Goal: Find specific page/section: Find specific page/section

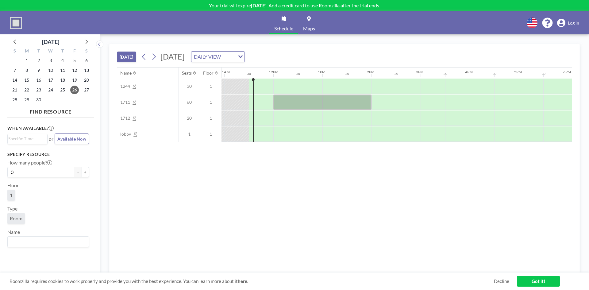
scroll to position [0, 540]
click at [573, 20] on span "Log in" at bounding box center [572, 23] width 11 height 6
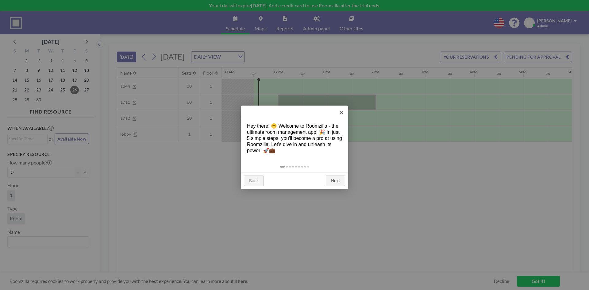
scroll to position [0, 540]
click at [340, 109] on link "×" at bounding box center [341, 112] width 14 height 14
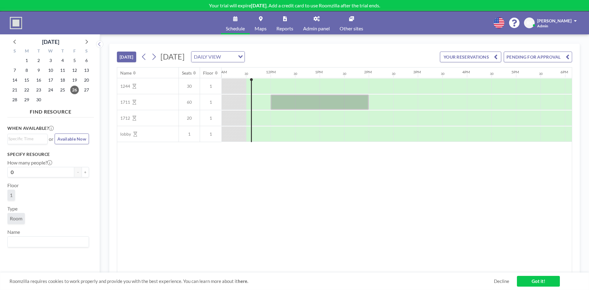
click at [311, 21] on link "Admin panel" at bounding box center [316, 22] width 36 height 23
